Goal: Task Accomplishment & Management: Complete application form

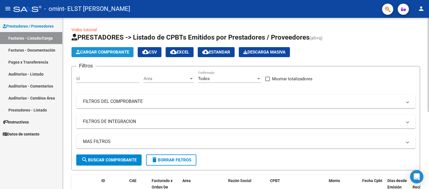
click at [85, 52] on span "Cargar Comprobante" at bounding box center [102, 52] width 53 height 5
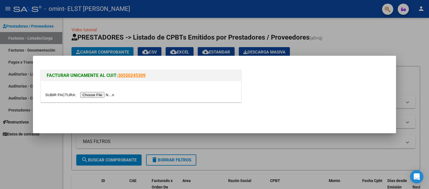
click at [100, 95] on input "file" at bounding box center [80, 95] width 71 height 6
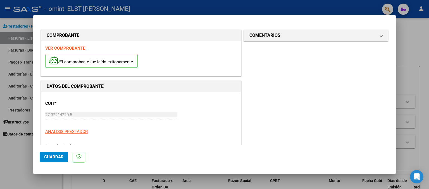
click at [113, 88] on h1 "DATOS DEL COMPROBANTE" at bounding box center [141, 86] width 189 height 7
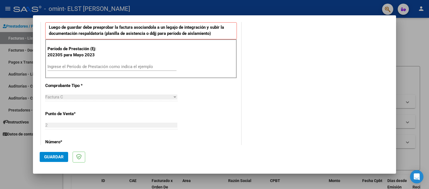
scroll to position [156, 0]
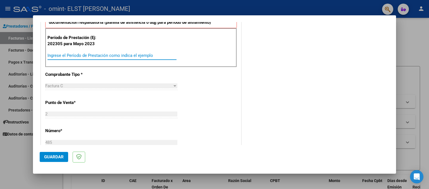
click at [98, 54] on input "Ingrese el Período de Prestación como indica el ejemplo" at bounding box center [111, 55] width 129 height 5
type input "202507"
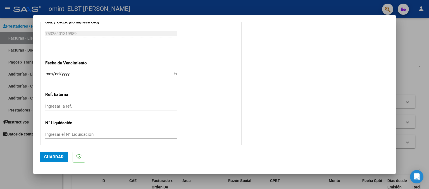
scroll to position [357, 0]
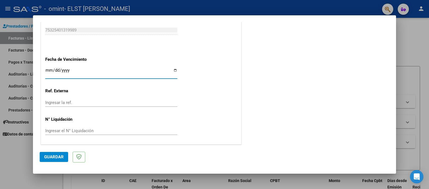
click at [174, 71] on input "Ingresar la fecha" at bounding box center [111, 72] width 132 height 9
type input "[DATE]"
click at [53, 155] on span "Guardar" at bounding box center [54, 157] width 20 height 5
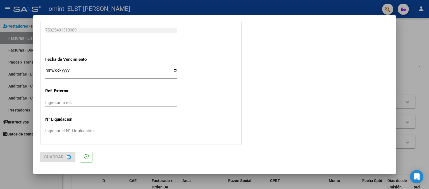
scroll to position [0, 0]
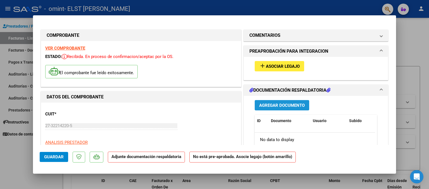
click at [276, 105] on span "Agregar Documento" at bounding box center [281, 105] width 45 height 5
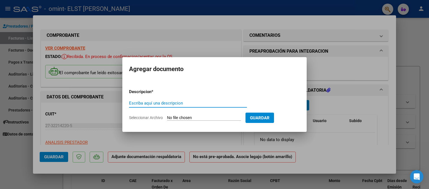
click at [192, 105] on input "Escriba aquí una descripcion" at bounding box center [188, 103] width 118 height 5
type input "sistencia"
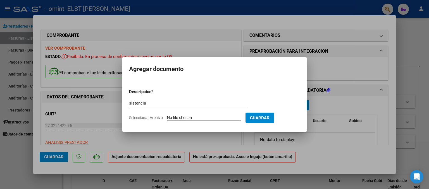
click at [153, 119] on span "Seleccionar Archivo" at bounding box center [146, 118] width 34 height 4
click at [167, 119] on input "Seleccionar Archivo" at bounding box center [204, 118] width 74 height 5
type input "C:\fakepath\[PERSON_NAME] julio psicogia .pdf"
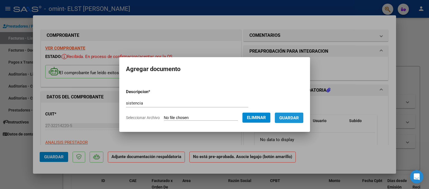
click at [287, 119] on span "Guardar" at bounding box center [289, 118] width 20 height 5
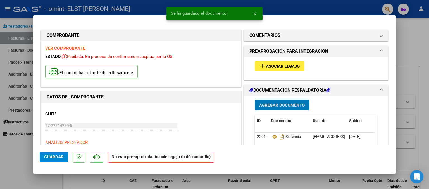
click at [286, 106] on span "Agregar Documento" at bounding box center [281, 105] width 45 height 5
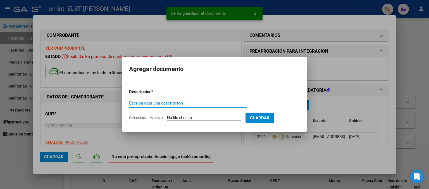
click at [134, 104] on input "Escriba aquí una descripcion" at bounding box center [188, 103] width 118 height 5
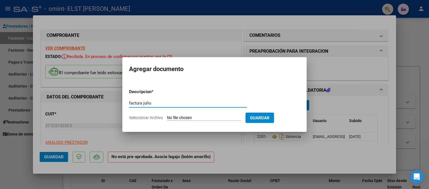
type input "factura julio"
click at [200, 117] on input "Seleccionar Archivo" at bounding box center [204, 118] width 74 height 5
type input "C:\fakepath\27322142205_011_00002_00000485.pdf"
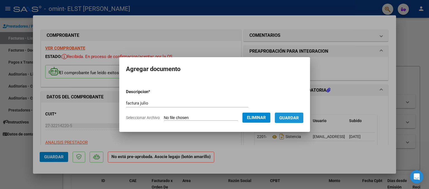
click at [297, 116] on span "Guardar" at bounding box center [289, 118] width 20 height 5
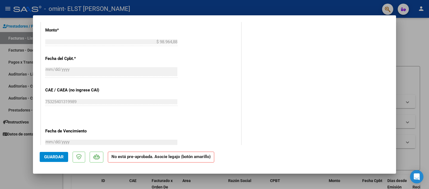
scroll to position [290, 0]
click at [52, 158] on span "Guardar" at bounding box center [54, 157] width 20 height 5
click at [55, 158] on span "Guardar" at bounding box center [54, 157] width 20 height 5
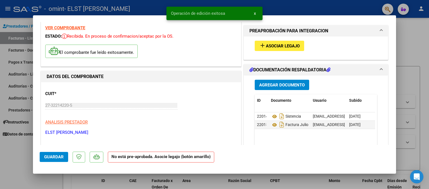
scroll to position [0, 0]
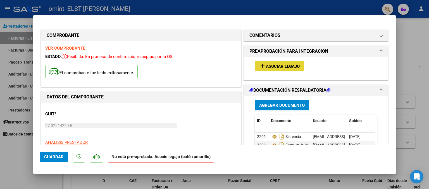
click at [280, 66] on span "Asociar Legajo" at bounding box center [283, 66] width 34 height 5
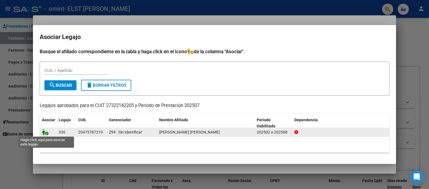
click at [44, 133] on icon at bounding box center [45, 132] width 7 height 6
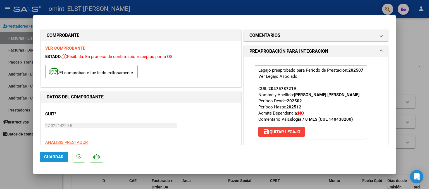
click at [55, 157] on span "Guardar" at bounding box center [54, 157] width 20 height 5
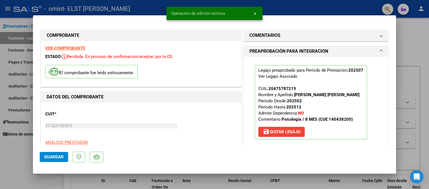
click at [401, 50] on div at bounding box center [214, 94] width 429 height 189
type input "$ 0,00"
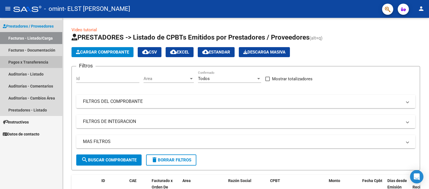
click at [23, 59] on link "Pagos x Transferencia" at bounding box center [31, 62] width 62 height 12
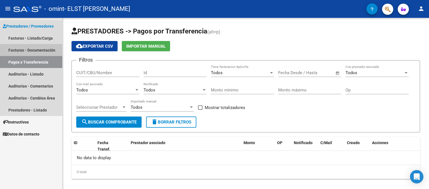
click at [29, 52] on link "Facturas - Documentación" at bounding box center [31, 50] width 62 height 12
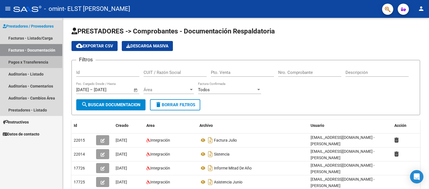
click at [37, 63] on link "Pagos x Transferencia" at bounding box center [31, 62] width 62 height 12
